Goal: Navigation & Orientation: Find specific page/section

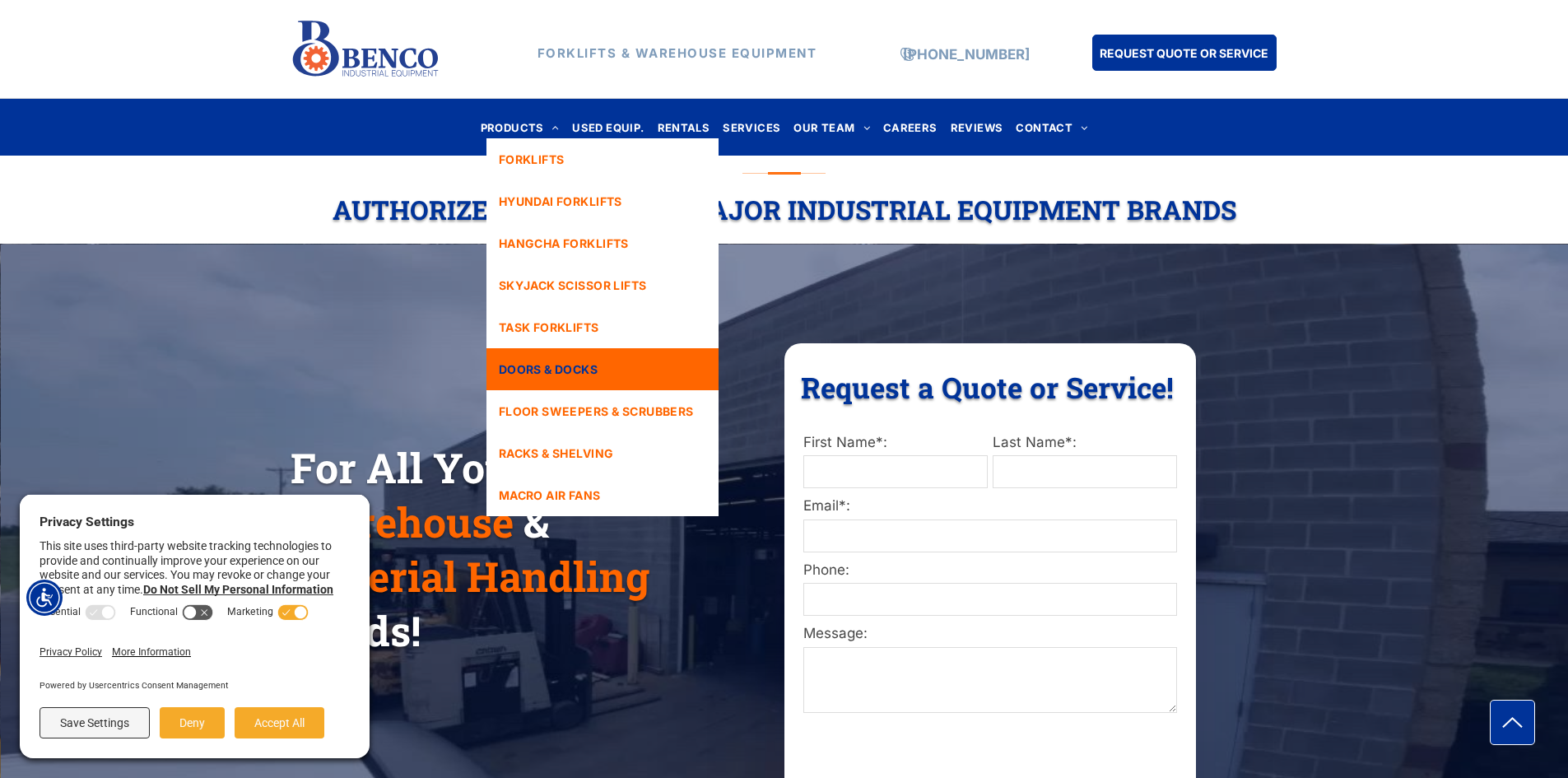
click at [561, 373] on span "DOORS & DOCKS" at bounding box center [548, 370] width 98 height 17
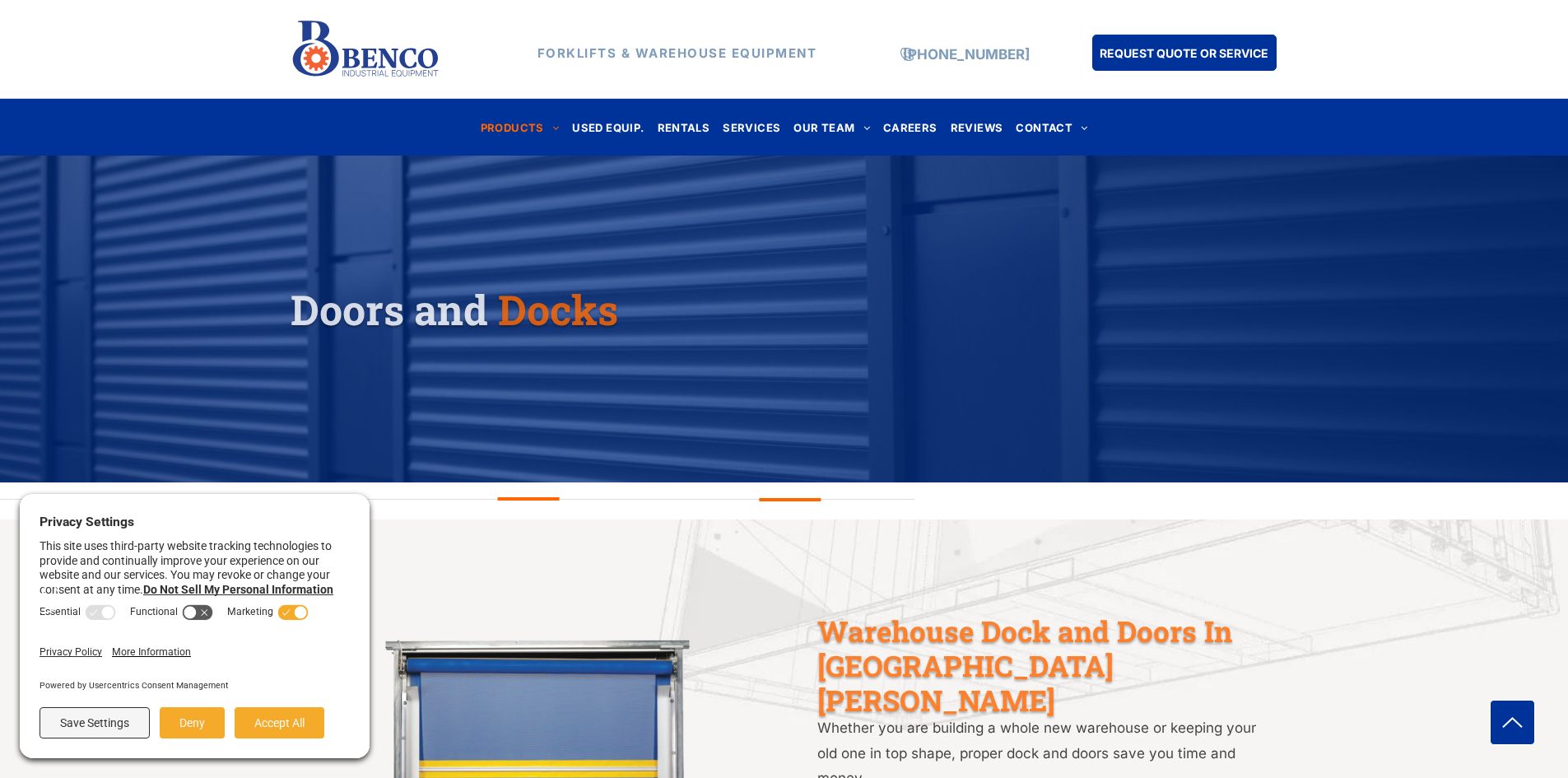
scroll to position [165, 0]
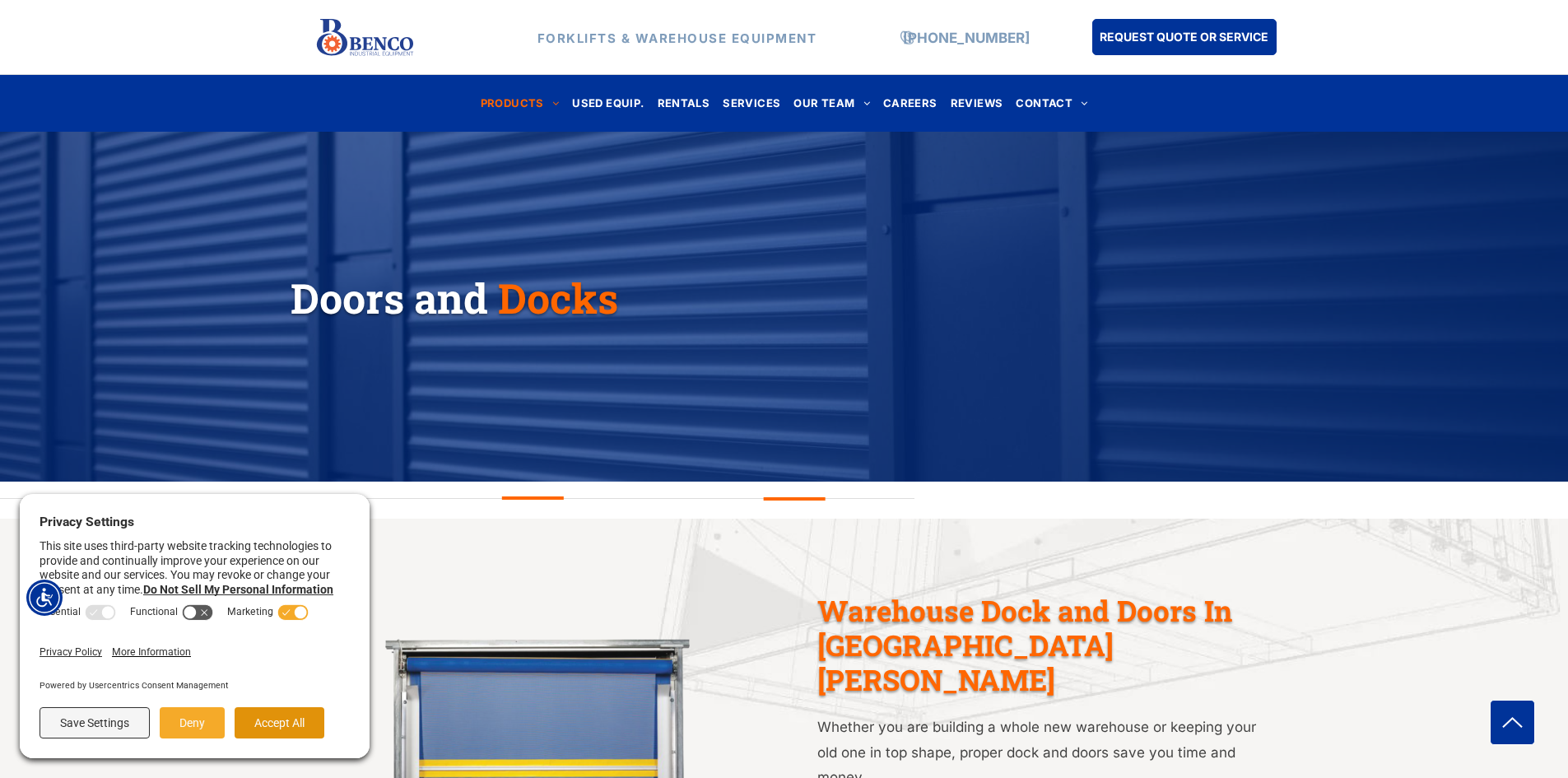
click at [299, 709] on button "Accept All" at bounding box center [279, 723] width 90 height 31
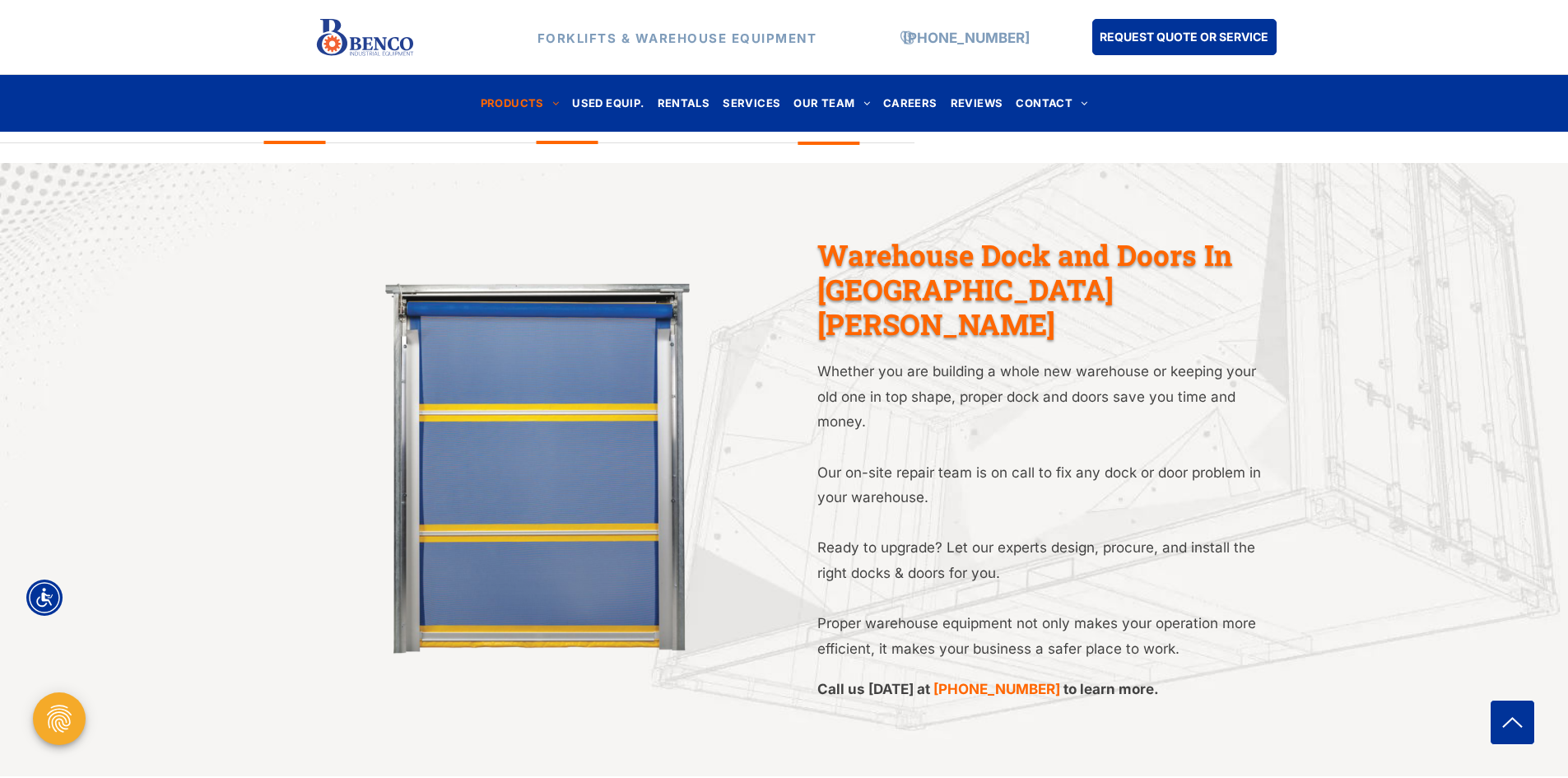
scroll to position [175, 0]
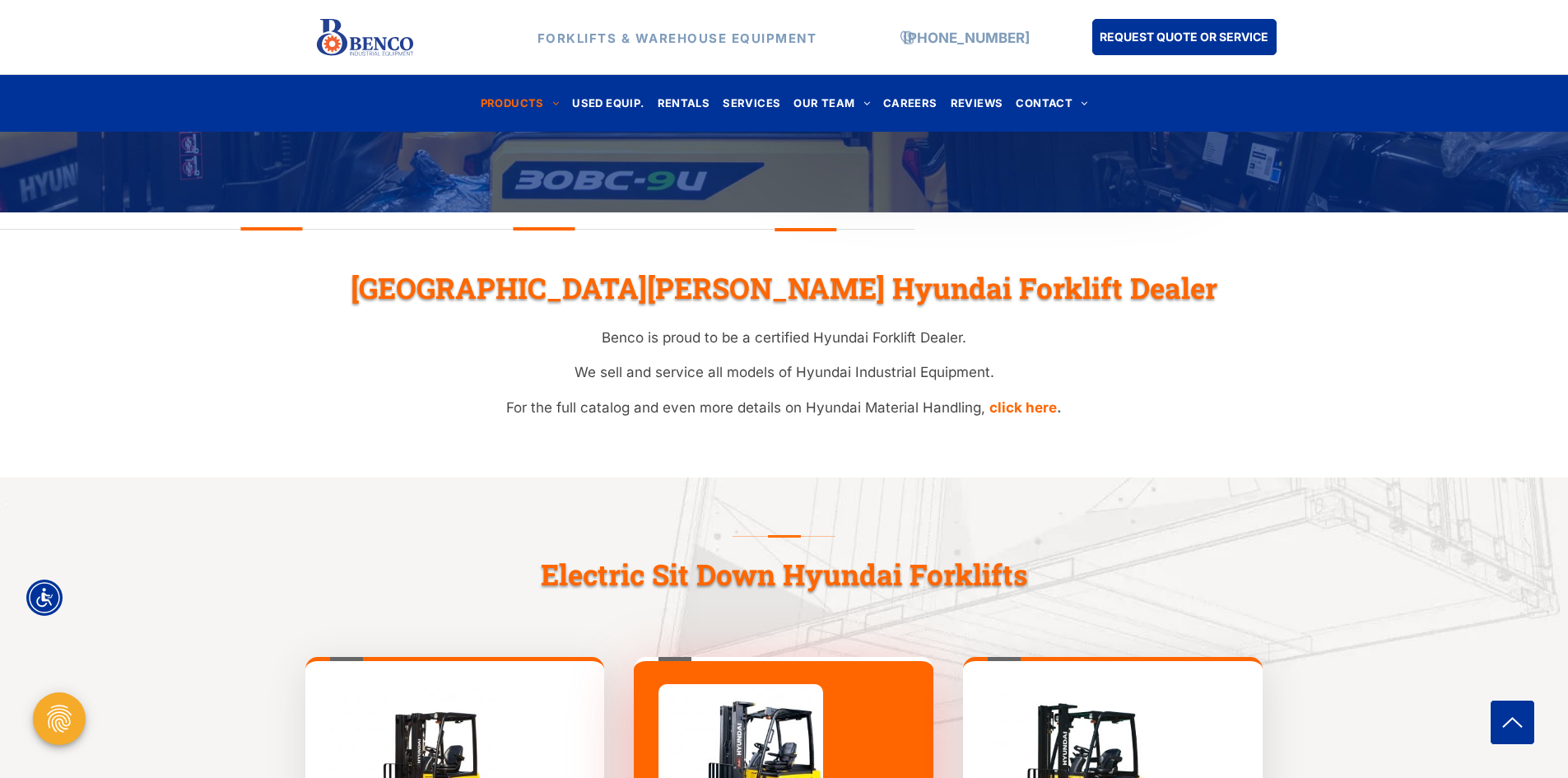
scroll to position [384, 0]
